Goal: Task Accomplishment & Management: Complete application form

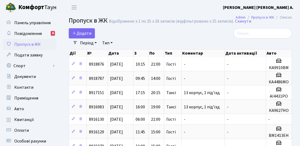
select select "25"
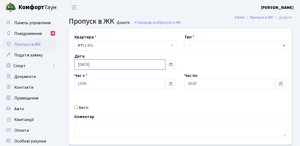
click at [81, 67] on input "[DATE]" at bounding box center [119, 65] width 91 height 10
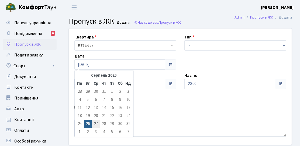
click at [95, 120] on td "27" at bounding box center [96, 124] width 8 height 8
type input "27.08.2025"
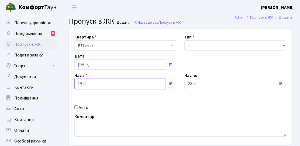
click at [95, 87] on input "19:00" at bounding box center [119, 84] width 91 height 10
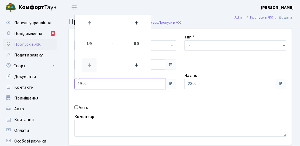
click at [85, 58] on icon at bounding box center [89, 65] width 15 height 15
click at [87, 66] on icon at bounding box center [89, 65] width 15 height 15
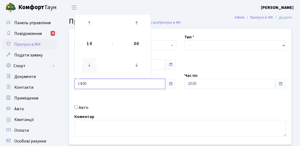
click at [87, 66] on icon at bounding box center [89, 65] width 15 height 15
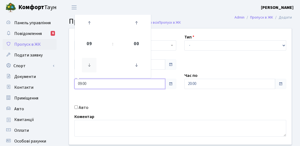
click at [87, 66] on icon at bounding box center [89, 65] width 15 height 15
type input "06:00"
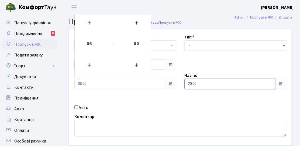
click at [206, 86] on input "20:00" at bounding box center [230, 84] width 91 height 10
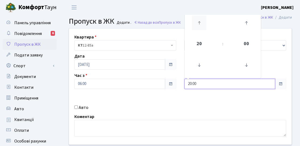
click at [199, 26] on icon at bounding box center [199, 23] width 15 height 15
click at [203, 66] on icon at bounding box center [199, 65] width 15 height 15
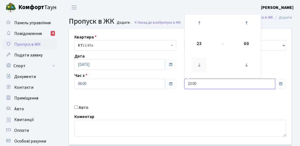
click at [206, 64] on icon at bounding box center [199, 65] width 15 height 15
click at [197, 25] on icon at bounding box center [199, 23] width 15 height 15
type input "21:00"
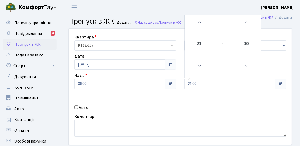
drag, startPoint x: 144, startPoint y: 113, endPoint x: 189, endPoint y: 70, distance: 61.8
click at [144, 112] on div "Квартира <b>КТ</b>&nbsp;&nbsp;&nbsp;&nbsp;12-85а КТ 12-85а Тип - Доставка Таксі…" at bounding box center [180, 87] width 231 height 117
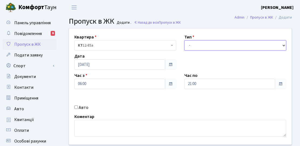
click at [199, 49] on select "- Доставка Таксі Гості Сервіс" at bounding box center [236, 45] width 102 height 10
select select "3"
click at [185, 40] on select "- Доставка Таксі Гості Сервіс" at bounding box center [236, 45] width 102 height 10
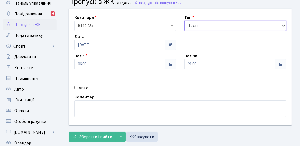
scroll to position [27, 0]
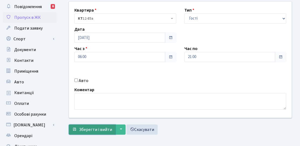
click at [91, 131] on span "Зберегти і вийти" at bounding box center [95, 130] width 33 height 6
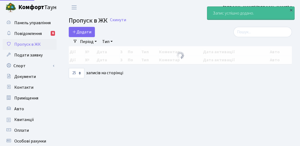
select select "25"
